Goal: Find specific page/section: Find specific page/section

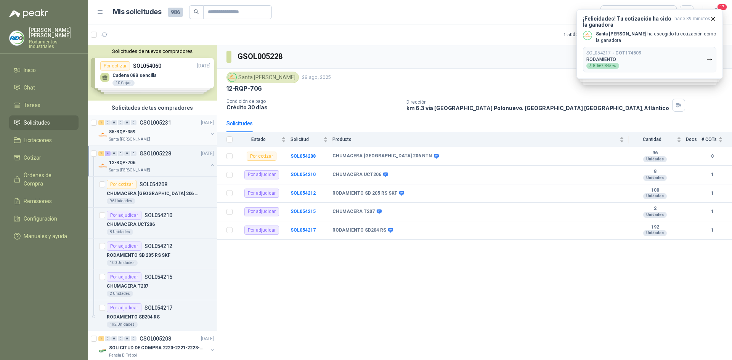
click at [163, 124] on p "GSOL005231" at bounding box center [156, 122] width 32 height 5
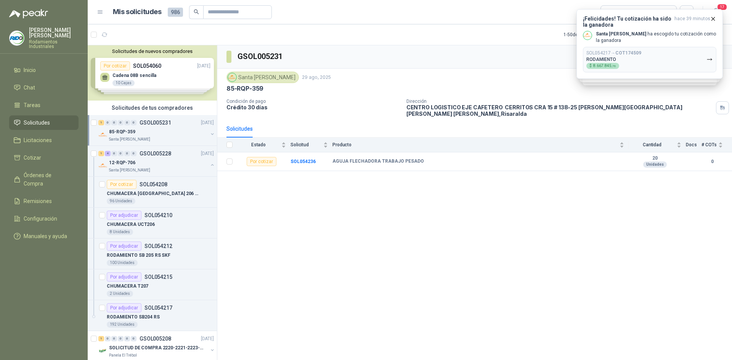
click at [209, 135] on button "button" at bounding box center [212, 134] width 6 height 6
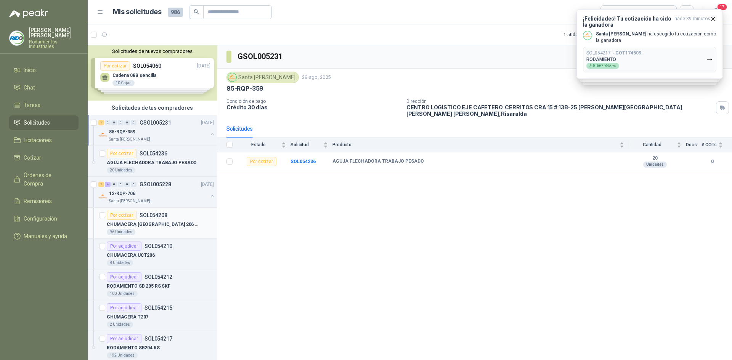
click at [175, 218] on div "Por cotizar SOL054208" at bounding box center [160, 215] width 107 height 9
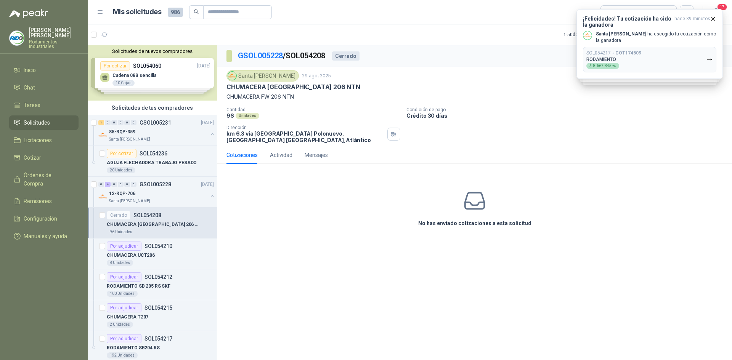
click at [317, 235] on div "No has enviado cotizaciones a esta solicitud" at bounding box center [474, 208] width 515 height 77
click at [60, 172] on span "Órdenes de Compra" at bounding box center [48, 179] width 48 height 17
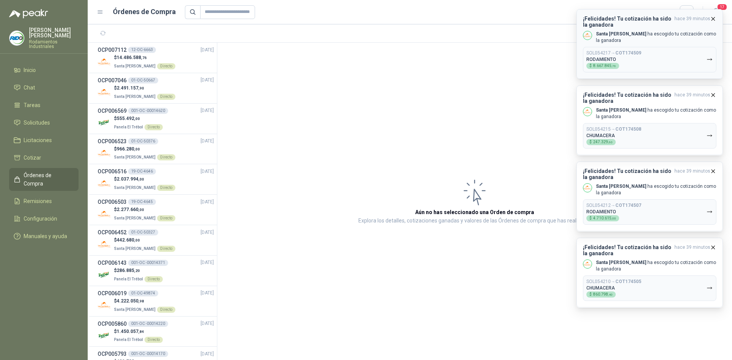
click at [670, 56] on button "SOL054217 → COT174509 RODAMIENTO $ 8.667.845 ,76" at bounding box center [649, 60] width 133 height 26
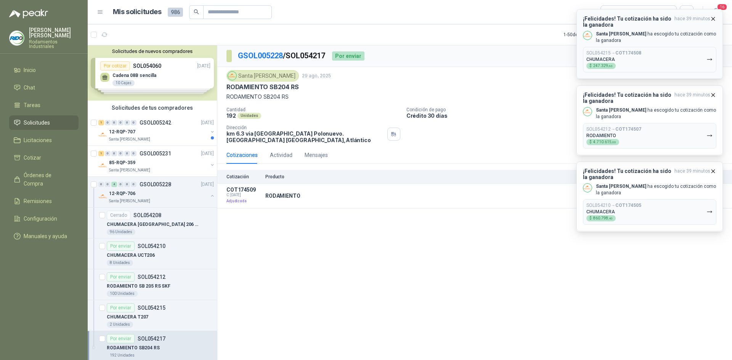
click at [715, 17] on icon "button" at bounding box center [713, 18] width 3 height 3
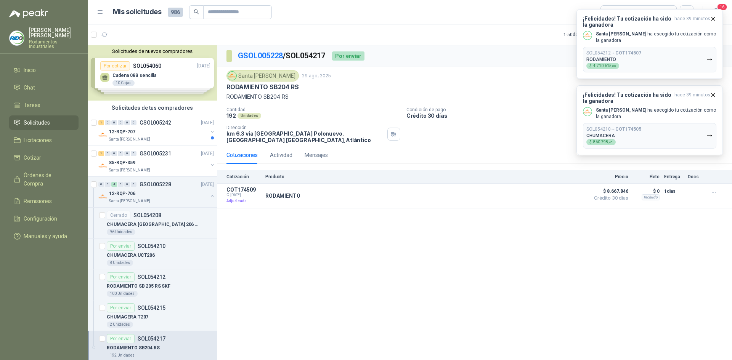
click at [715, 17] on icon "button" at bounding box center [713, 18] width 3 height 3
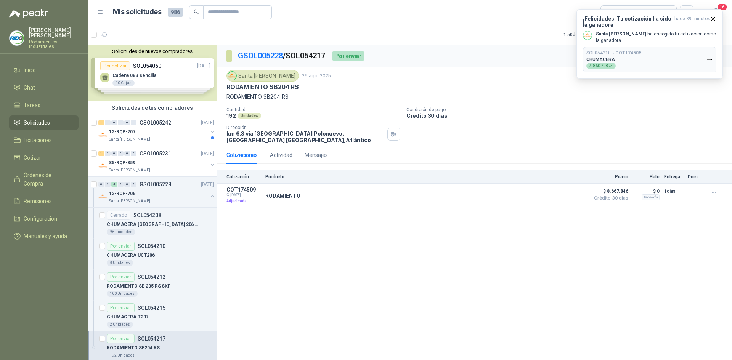
click at [715, 17] on icon "button" at bounding box center [713, 18] width 3 height 3
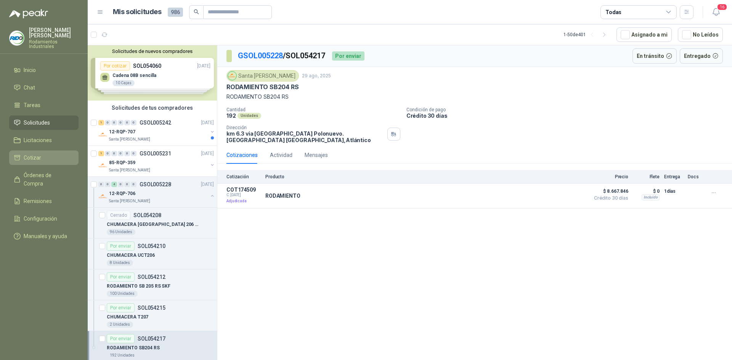
click at [45, 154] on li "Cotizar" at bounding box center [44, 158] width 60 height 8
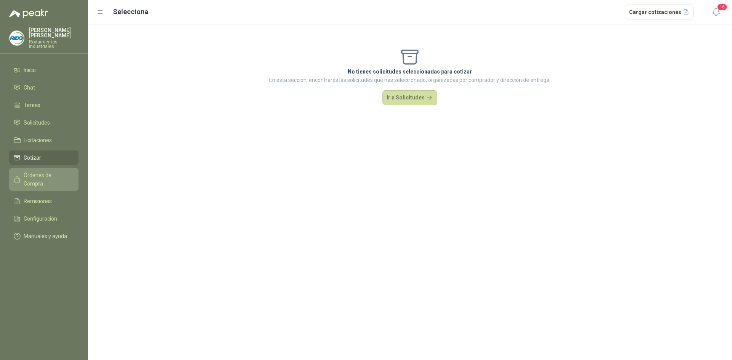
click at [50, 171] on span "Órdenes de Compra" at bounding box center [48, 179] width 48 height 17
